Goal: Navigation & Orientation: Find specific page/section

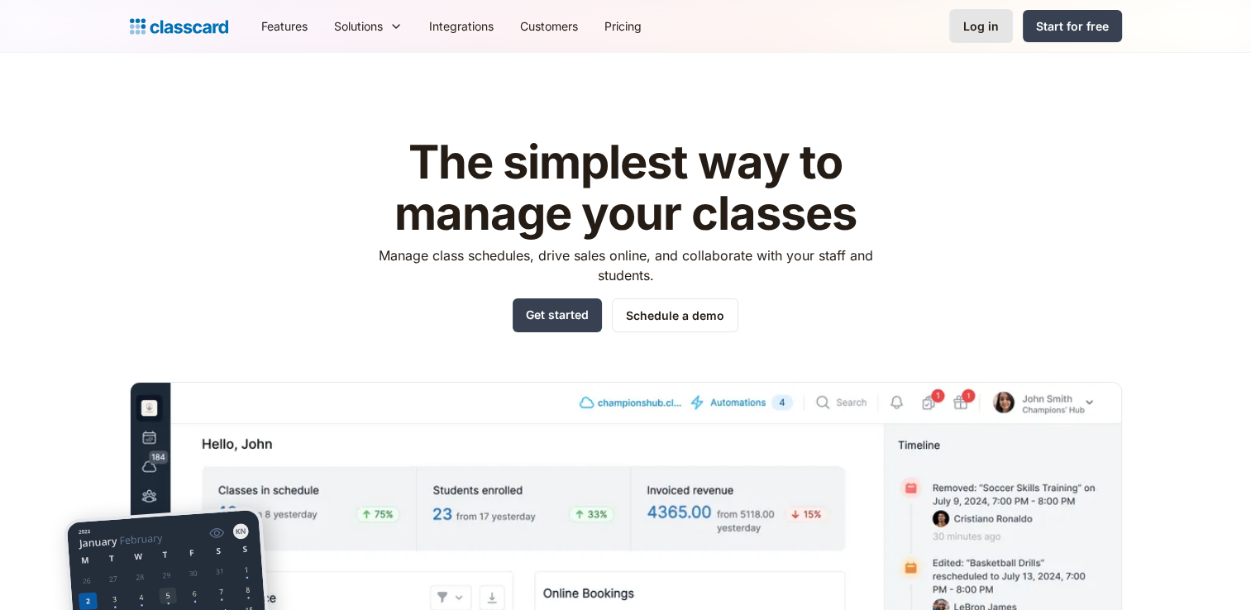
click at [978, 23] on div "Log in" at bounding box center [981, 25] width 36 height 17
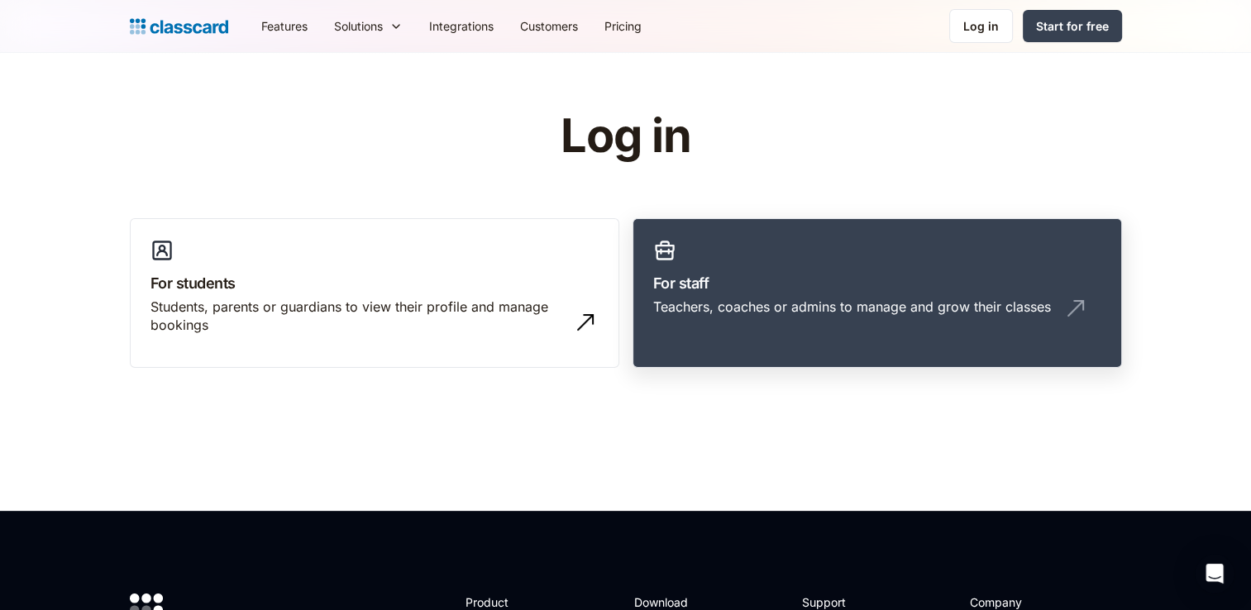
click at [836, 302] on div "Teachers, coaches or admins to manage and grow their classes" at bounding box center [852, 307] width 398 height 18
